Goal: Transaction & Acquisition: Purchase product/service

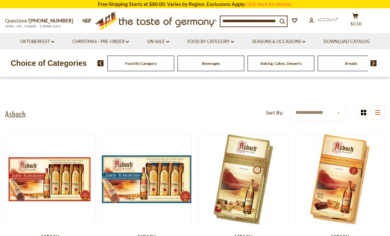
click at [218, 44] on link "Food By Category dropdown_arrow" at bounding box center [211, 41] width 47 height 7
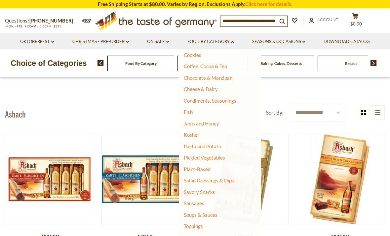
scroll to position [95, 0]
click at [116, 38] on link "Christmas - PRE-ORDER dropdown_arrow" at bounding box center [100, 41] width 57 height 7
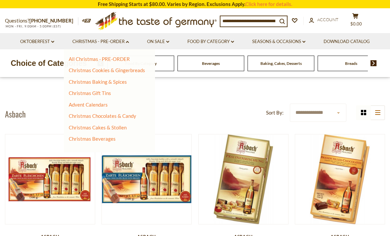
click at [118, 58] on link "All Christmas - PRE-ORDER" at bounding box center [99, 59] width 61 height 6
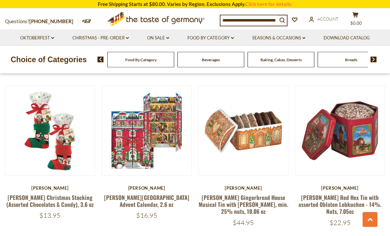
scroll to position [321, 0]
click at [345, 22] on button "Quick View" at bounding box center [340, 15] width 45 height 15
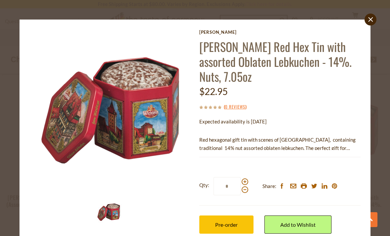
click at [242, 222] on button "Pre-order" at bounding box center [226, 224] width 54 height 18
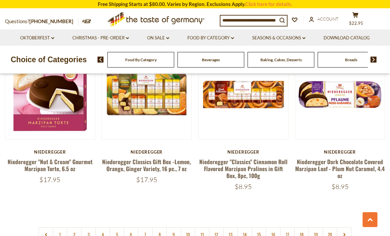
scroll to position [1470, 0]
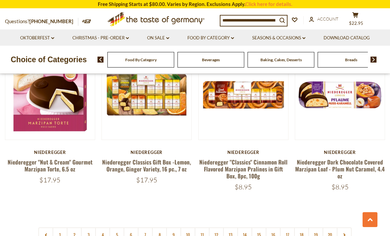
click at [76, 227] on link "2" at bounding box center [74, 234] width 15 height 15
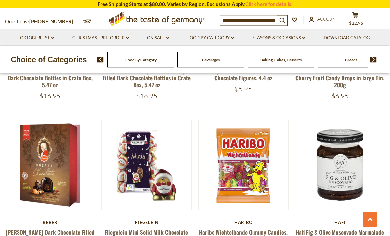
scroll to position [1392, 0]
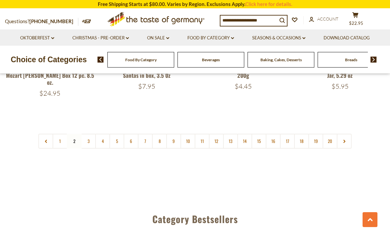
click at [86, 134] on link "3" at bounding box center [88, 141] width 15 height 15
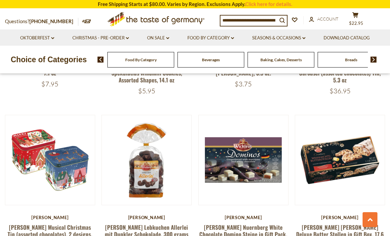
scroll to position [1063, 0]
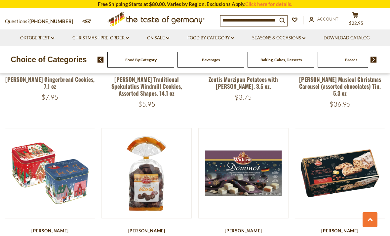
click at [355, 22] on span "$22.95" at bounding box center [356, 23] width 14 height 5
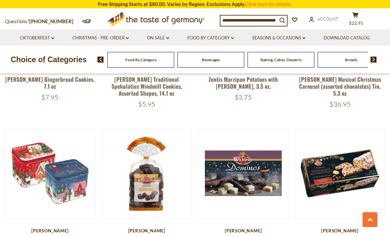
click at [236, 21] on input at bounding box center [249, 20] width 57 height 9
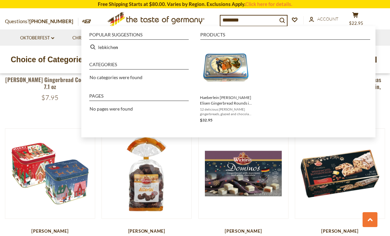
type input "*********"
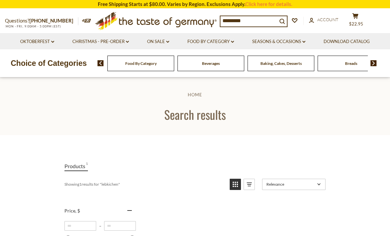
click at [262, 22] on input "*********" at bounding box center [249, 20] width 57 height 9
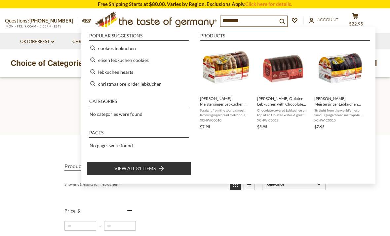
type input "*********"
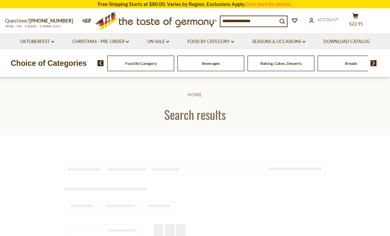
type input "*********"
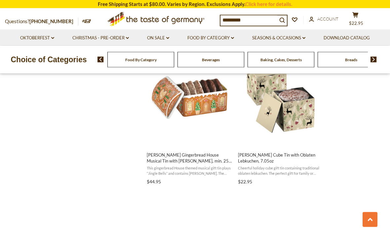
scroll to position [727, 0]
click at [186, 152] on span "[PERSON_NAME] Gingerbread House Musical Tin with [PERSON_NAME], min. 25% nuts, …" at bounding box center [190, 158] width 86 height 12
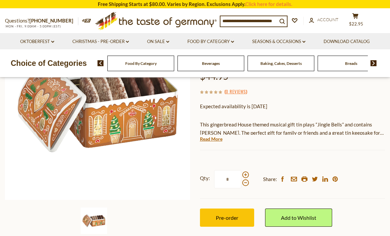
scroll to position [97, 0]
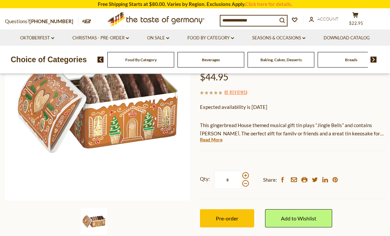
click at [239, 219] on button "Pre-order" at bounding box center [227, 218] width 54 height 18
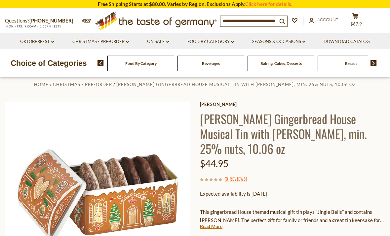
scroll to position [0, 0]
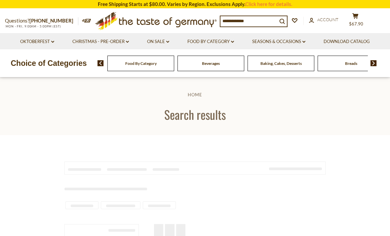
scroll to position [748, 0]
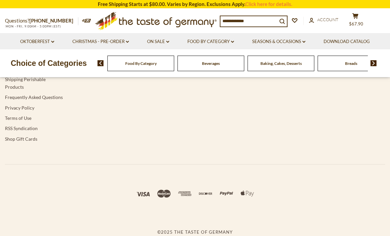
type input "*********"
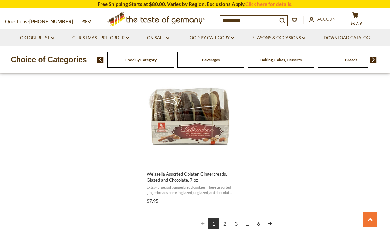
click at [225, 218] on link "2" at bounding box center [225, 223] width 11 height 11
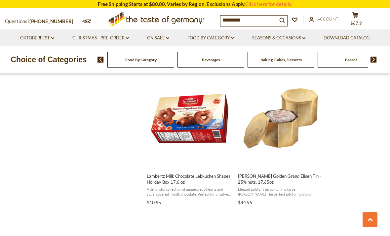
scroll to position [846, 0]
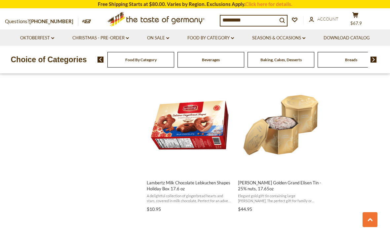
click at [315, 184] on span "[PERSON_NAME] Golden Grand Elisen Tin - 25% nuts, 17.65oz" at bounding box center [281, 186] width 86 height 12
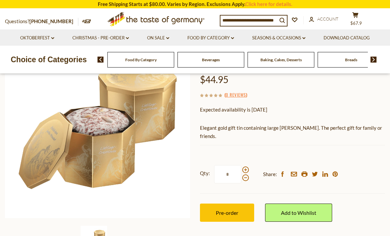
scroll to position [80, 0]
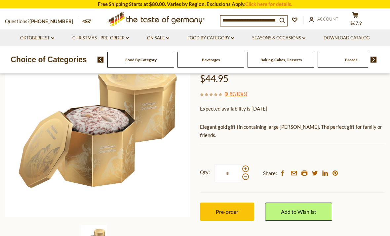
click at [235, 211] on span "Pre-order" at bounding box center [227, 211] width 22 height 6
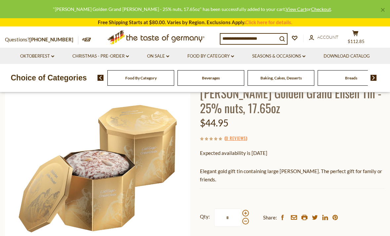
scroll to position [0, 0]
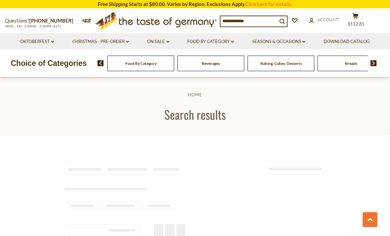
type input "*********"
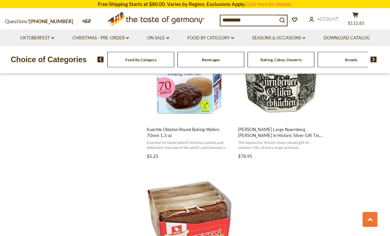
scroll to position [1045, 0]
click at [307, 131] on span "[PERSON_NAME] Large Nuernberg [PERSON_NAME] in Historic Silver Gift Tin, 17.6 oz" at bounding box center [281, 132] width 86 height 12
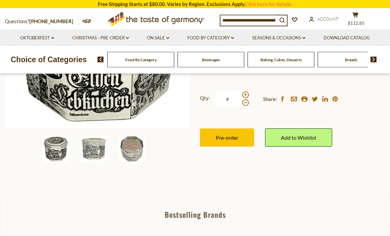
click at [238, 138] on span "Pre-order" at bounding box center [227, 138] width 22 height 6
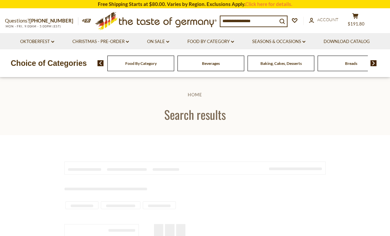
scroll to position [545, 0]
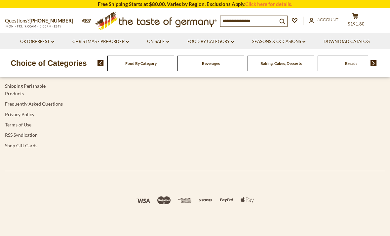
type input "*********"
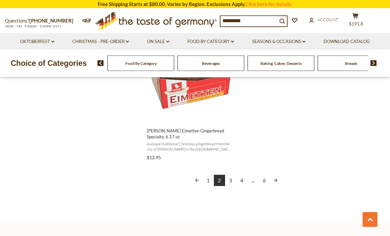
click at [232, 180] on link "3" at bounding box center [230, 180] width 11 height 11
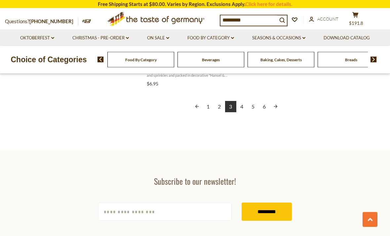
scroll to position [1267, 0]
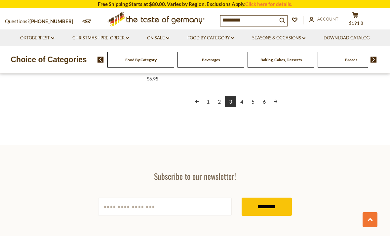
click at [243, 100] on link "4" at bounding box center [241, 101] width 11 height 11
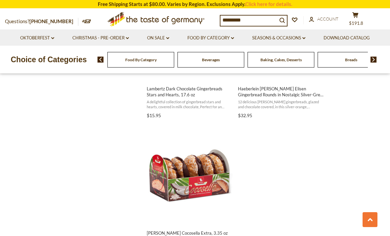
scroll to position [1088, 0]
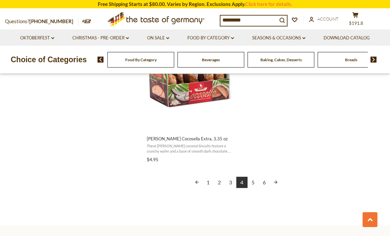
click at [253, 185] on link "5" at bounding box center [253, 182] width 11 height 11
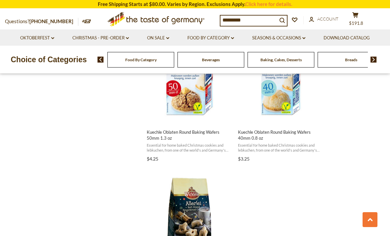
scroll to position [1049, 0]
